Goal: Navigation & Orientation: Find specific page/section

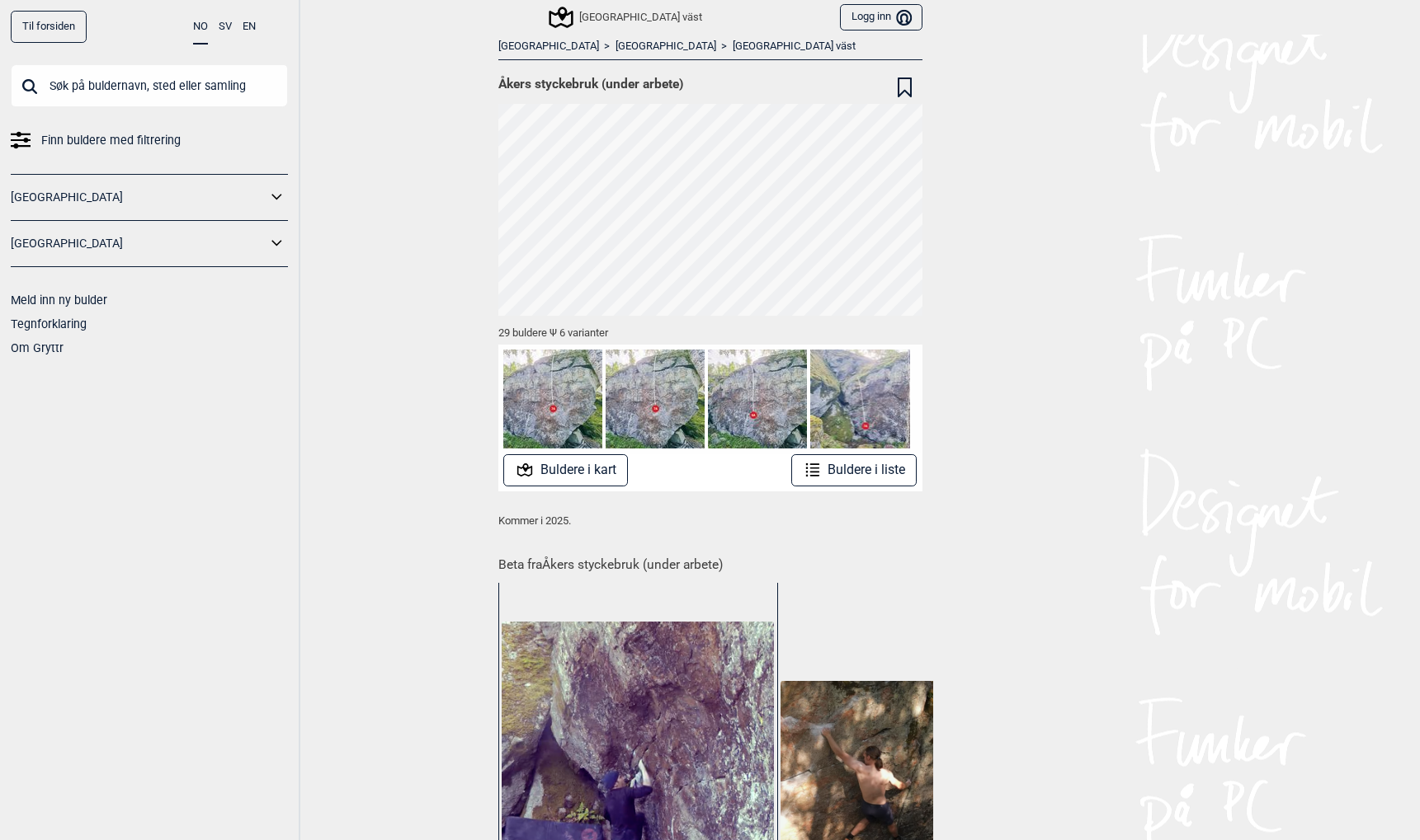
scroll to position [0, 31]
